Goal: Information Seeking & Learning: Learn about a topic

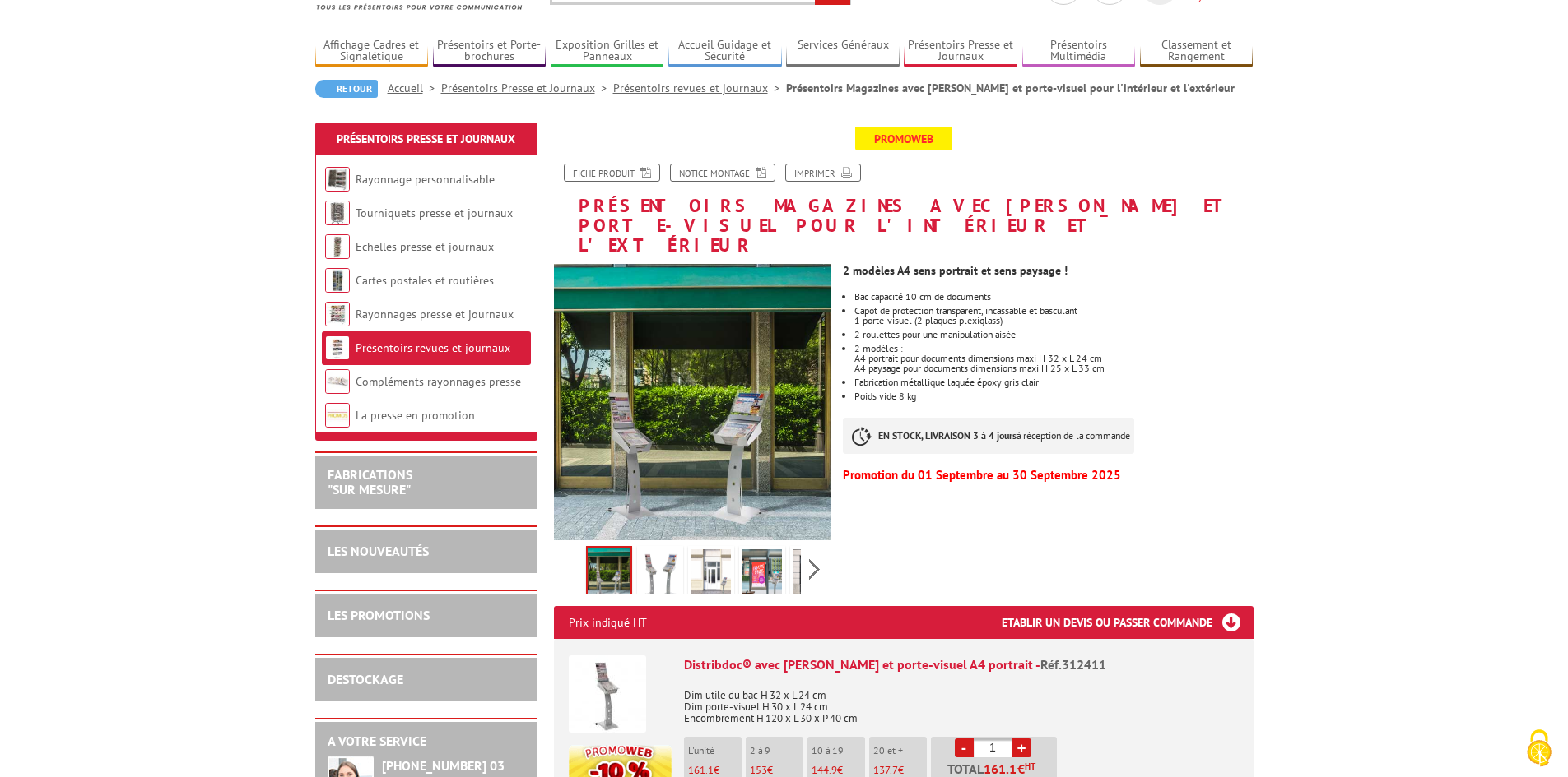
scroll to position [165, 0]
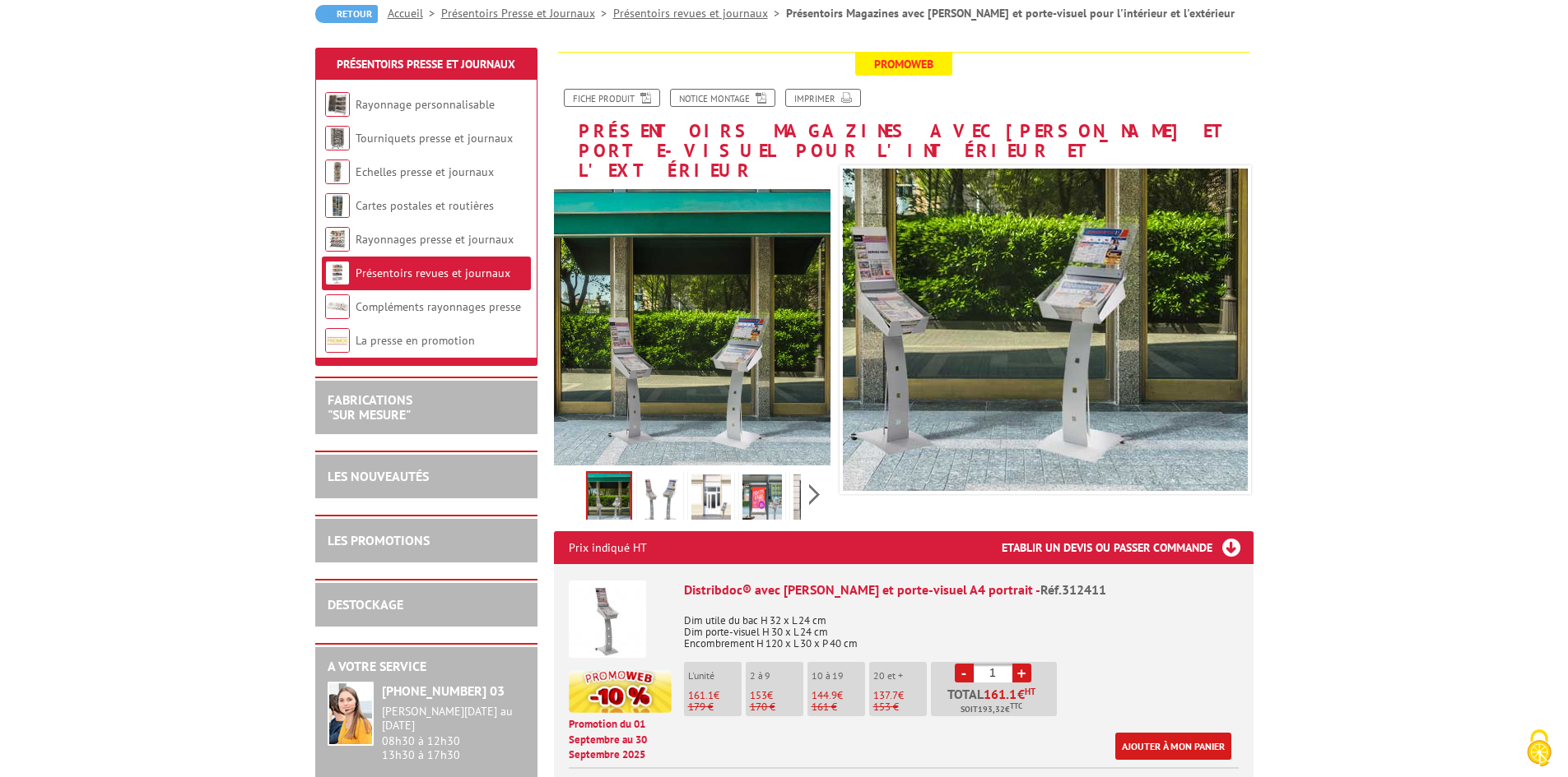
click at [672, 475] on img at bounding box center [660, 500] width 39 height 51
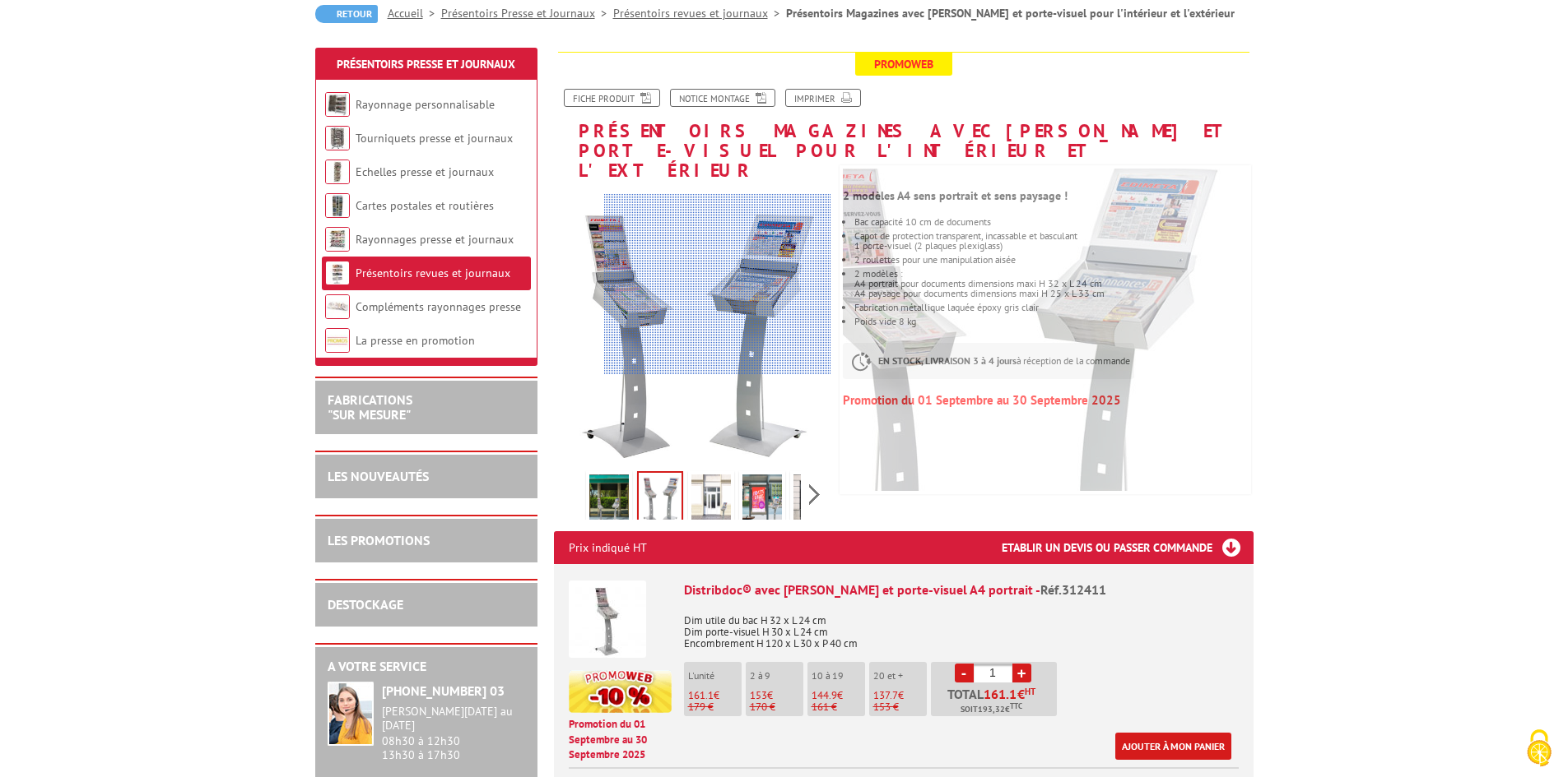
click at [777, 284] on div at bounding box center [718, 284] width 227 height 181
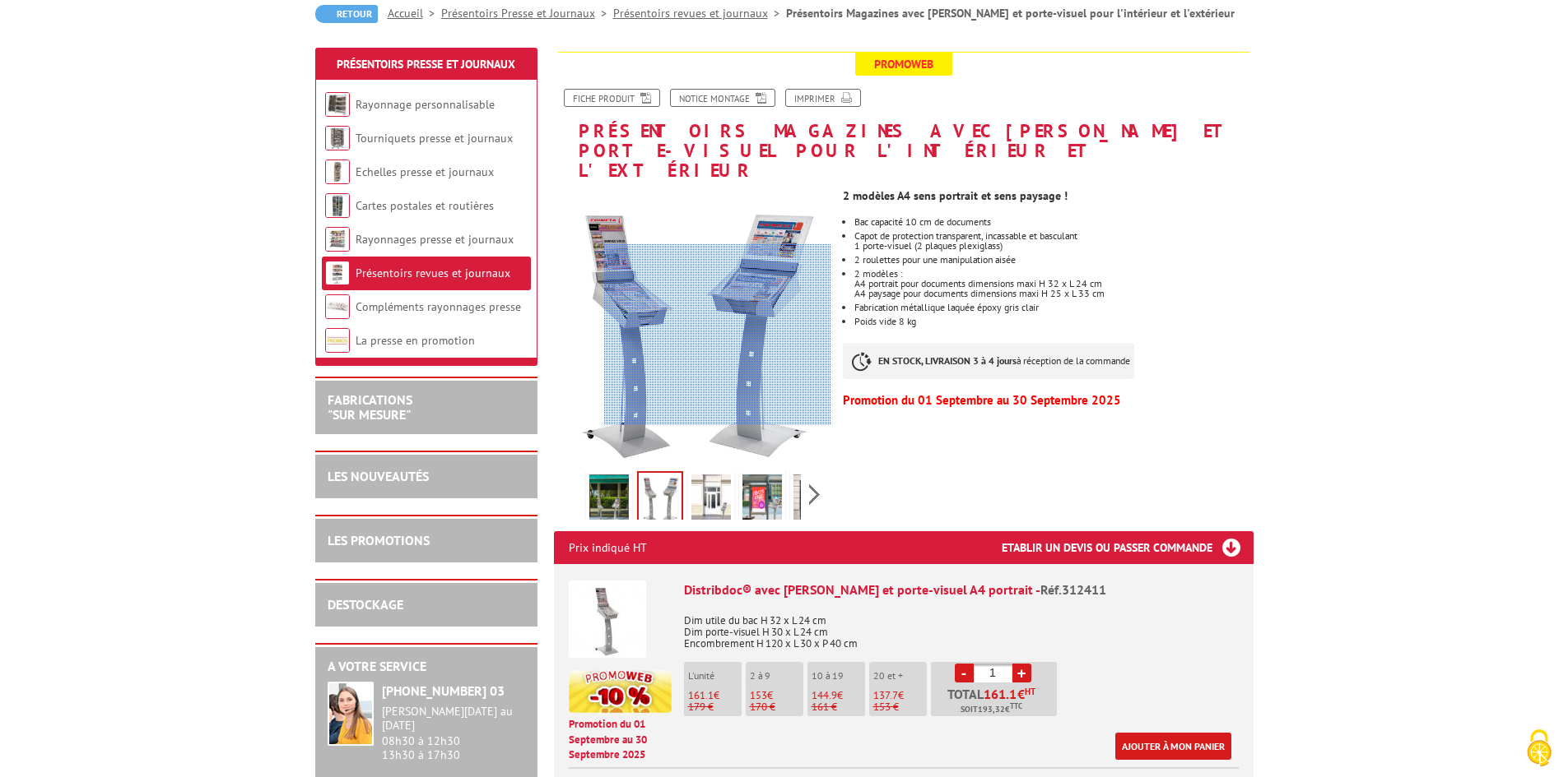
click at [758, 335] on div at bounding box center [718, 334] width 227 height 181
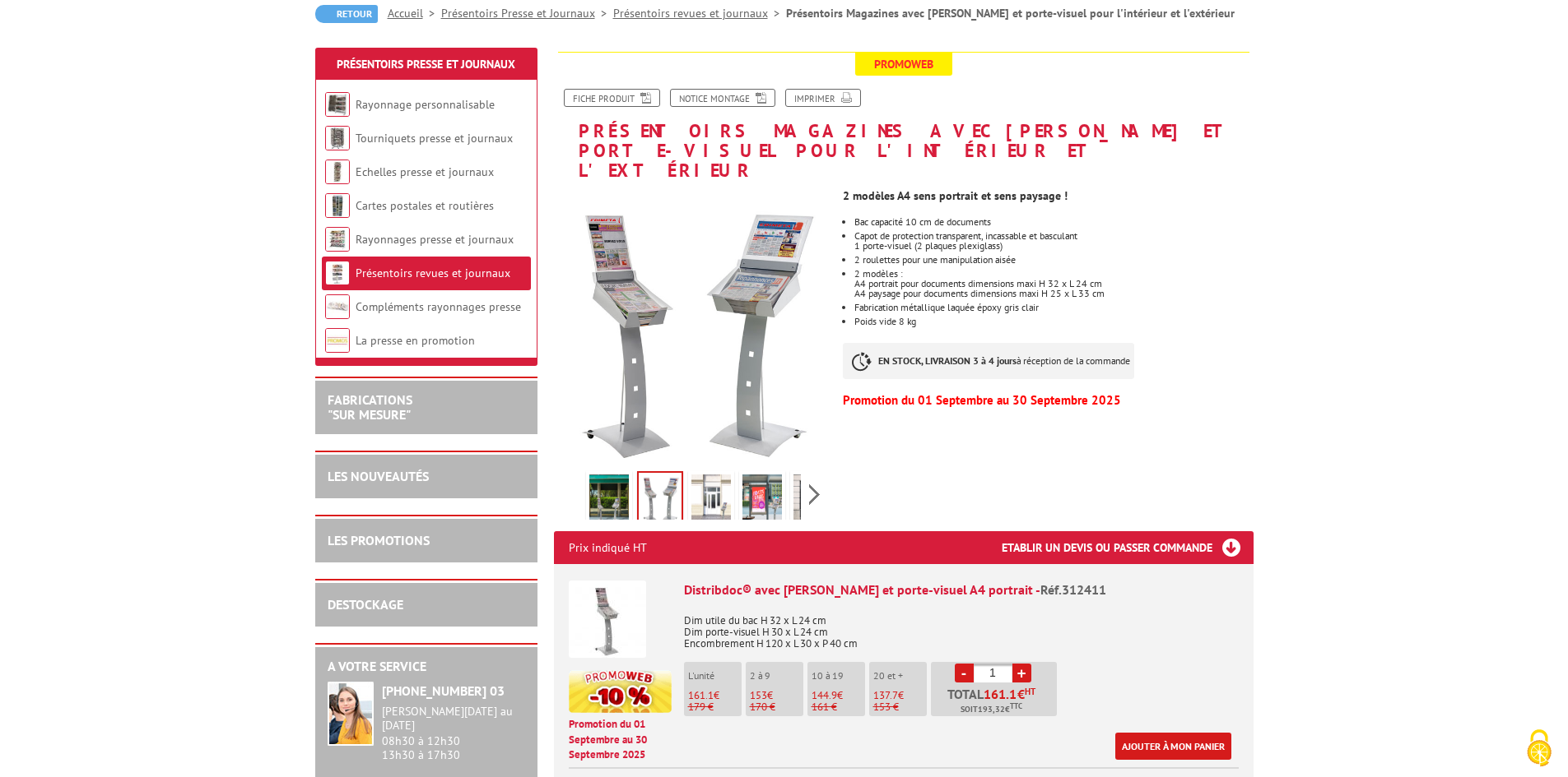
scroll to position [412, 0]
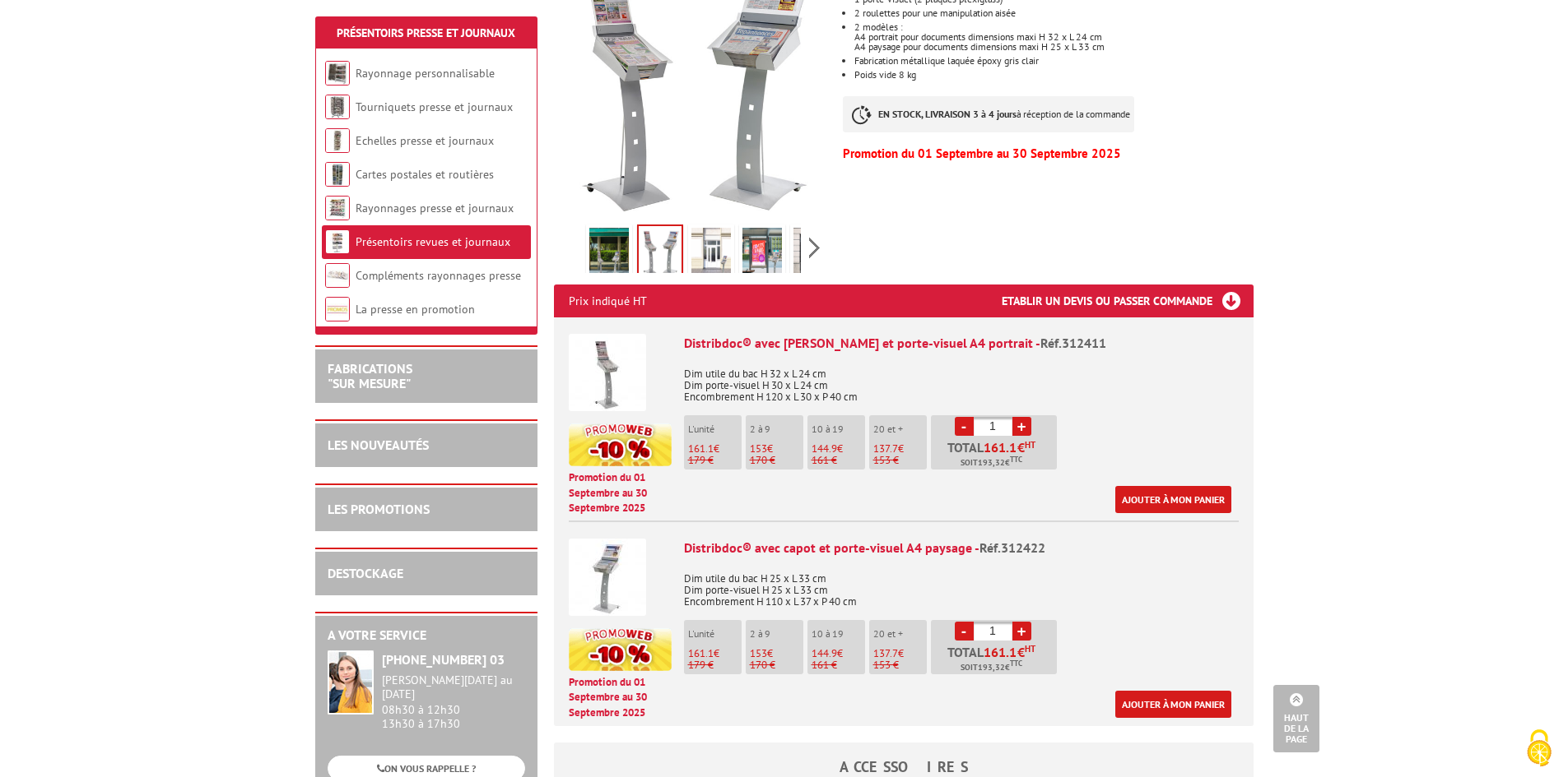
click at [617, 341] on img at bounding box center [607, 372] width 78 height 78
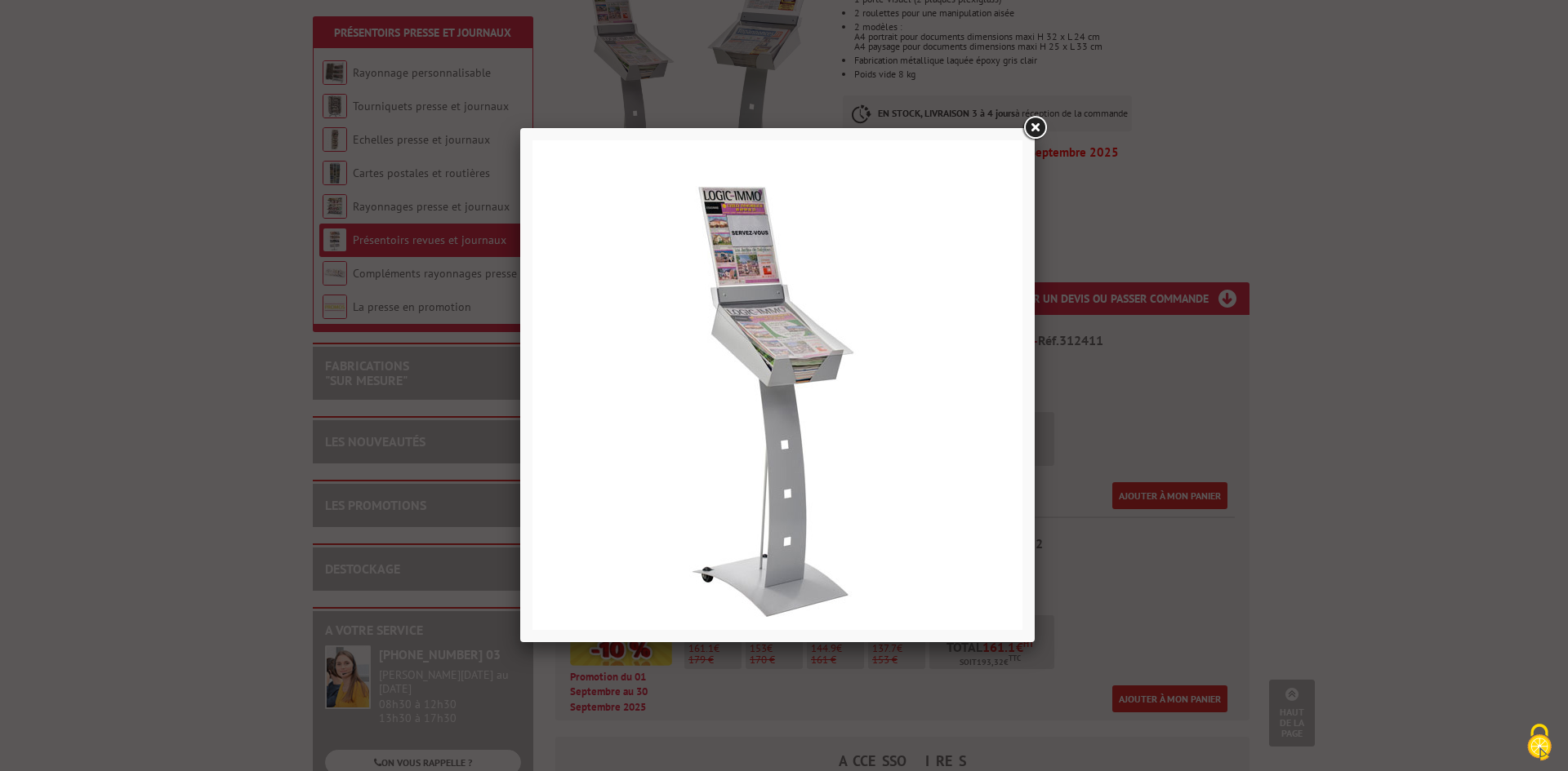
click at [1302, 409] on div at bounding box center [784, 386] width 1568 height 771
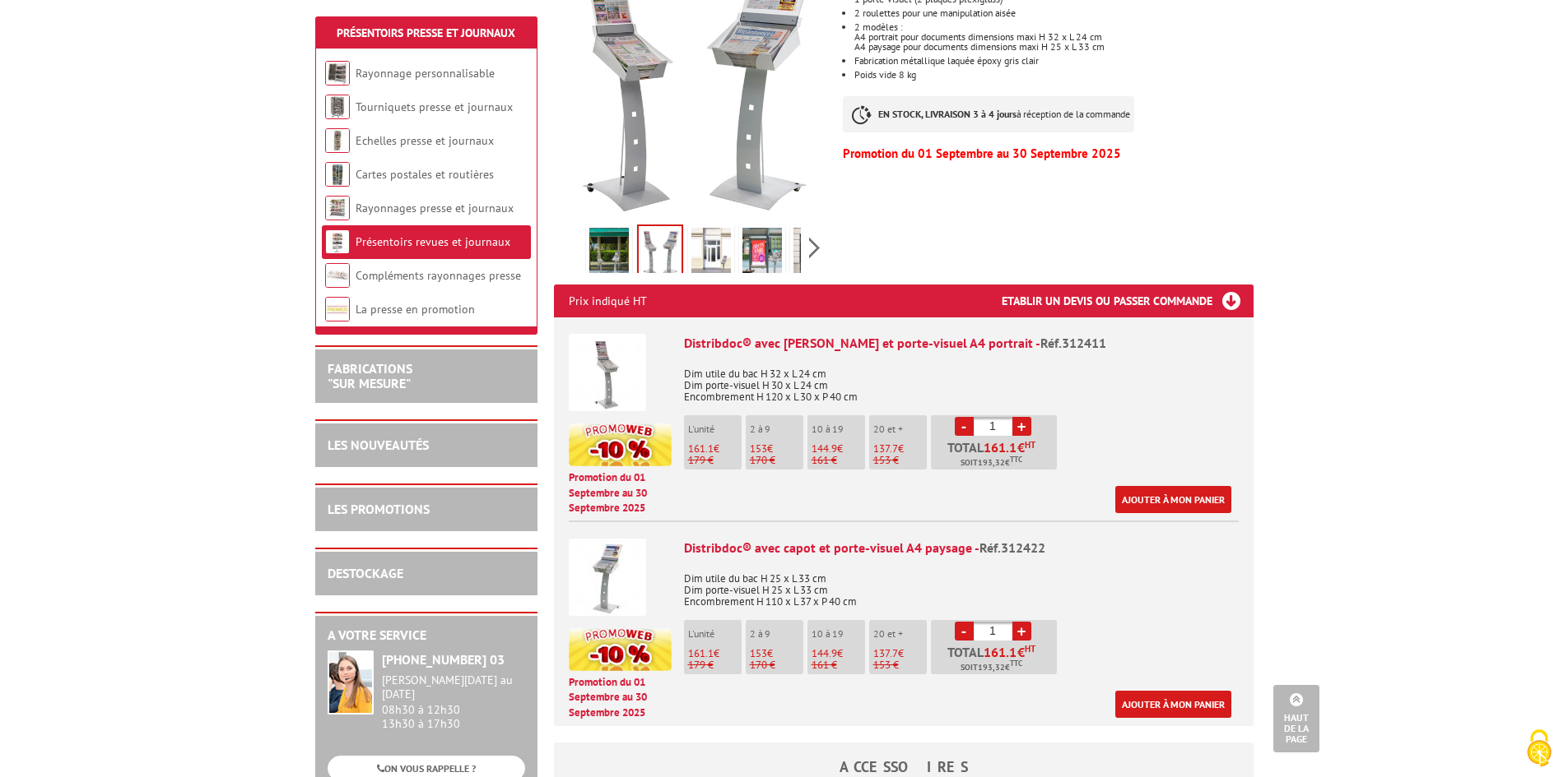
scroll to position [329, 0]
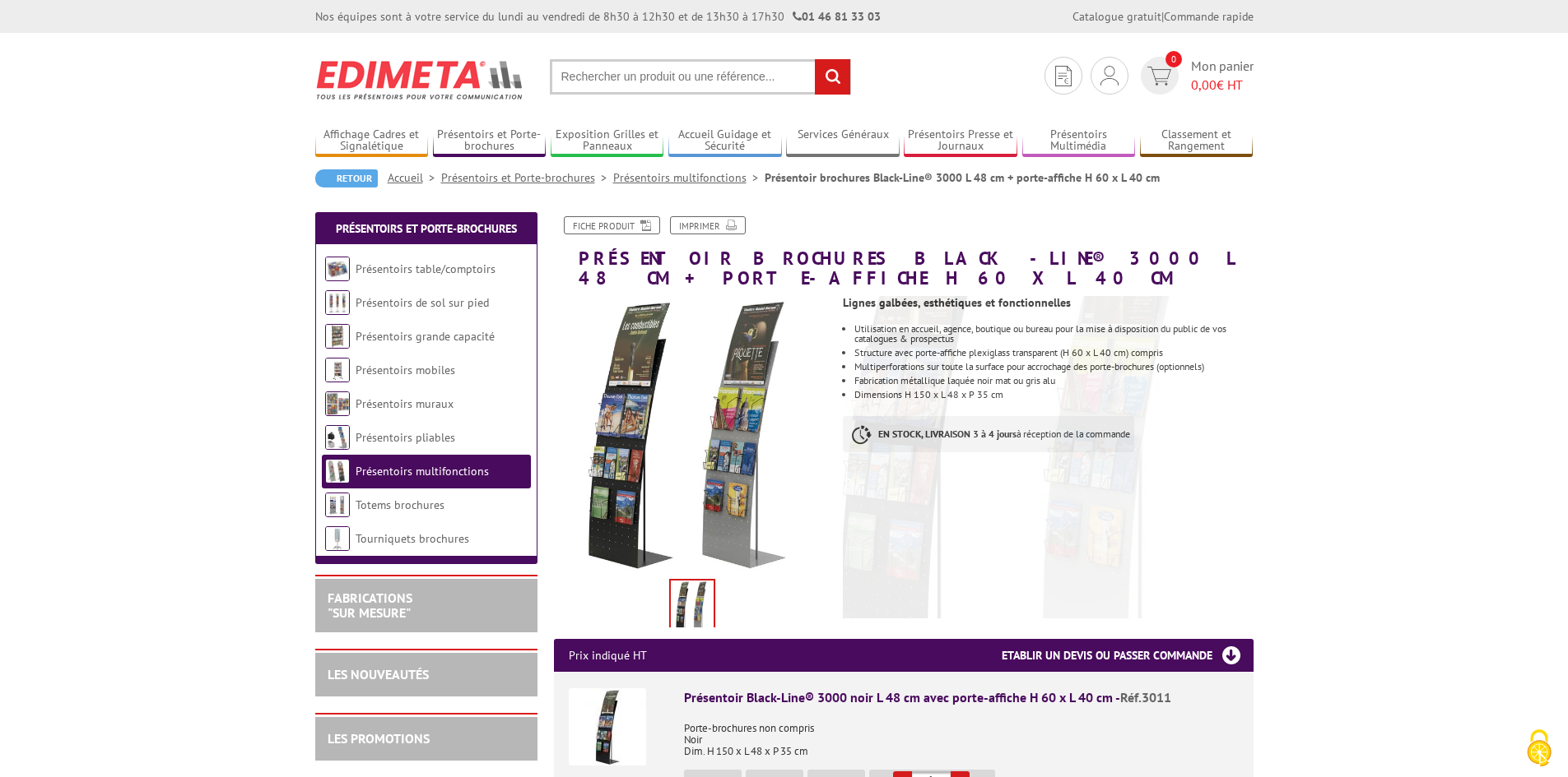
click at [600, 718] on img at bounding box center [607, 727] width 78 height 78
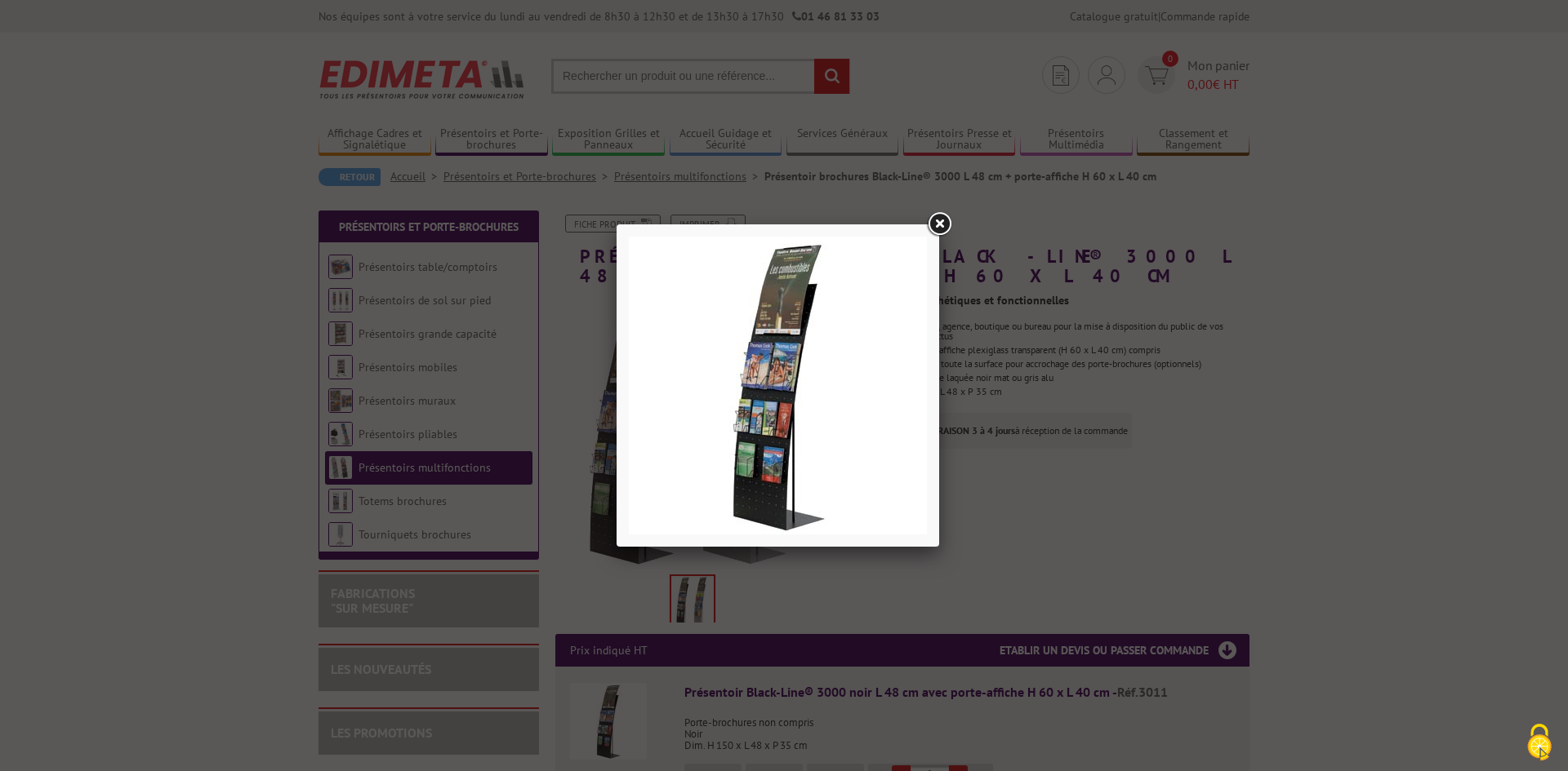
click at [1035, 485] on div at bounding box center [784, 386] width 1568 height 771
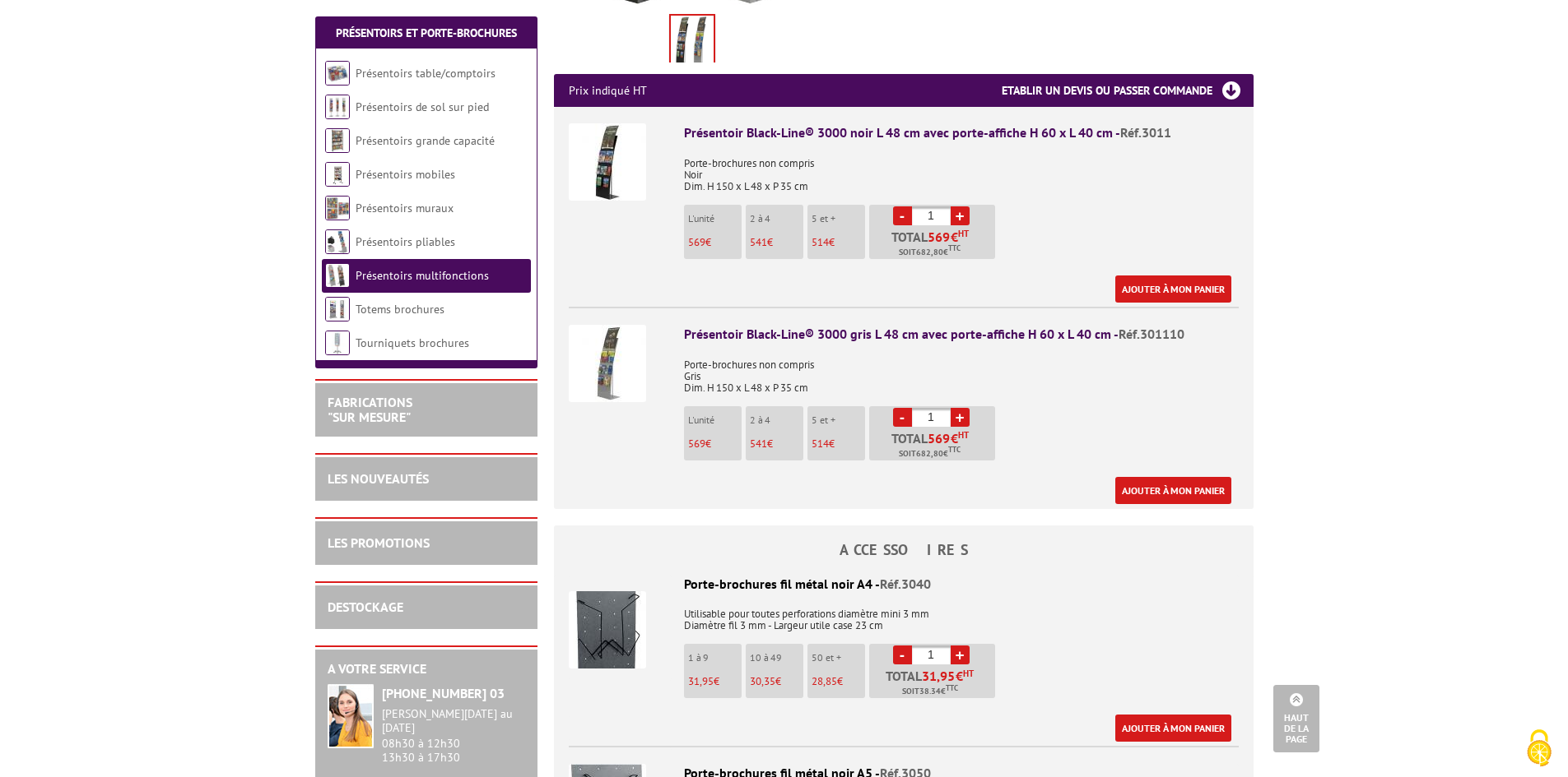
scroll to position [329, 0]
